Goal: Find specific page/section: Find specific page/section

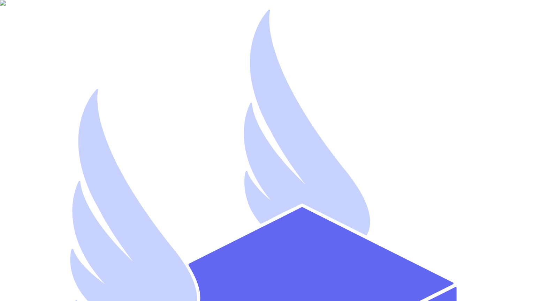
type input "[EMAIL_ADDRESS][DOMAIN_NAME]"
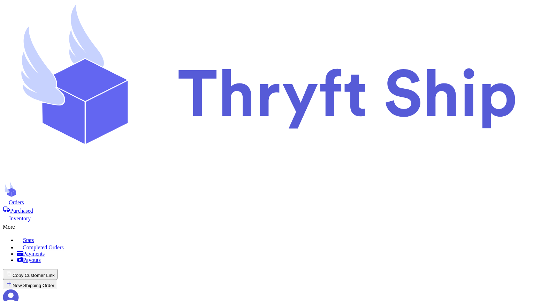
click at [19, 289] on icon at bounding box center [11, 297] width 16 height 16
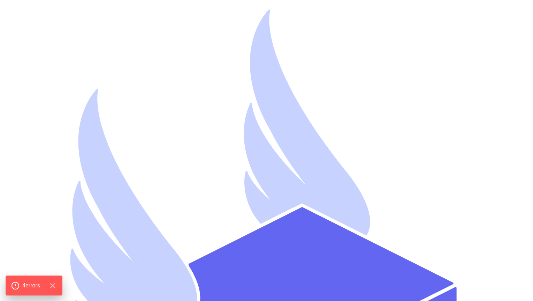
drag, startPoint x: 241, startPoint y: 158, endPoint x: 338, endPoint y: 176, distance: 98.1
copy p "(0 , _graphql_generated_graphql__WEBPACK_IMPORTED_MODULE_4__.useUpdateOpenBagSe…"
